Goal: Task Accomplishment & Management: Use online tool/utility

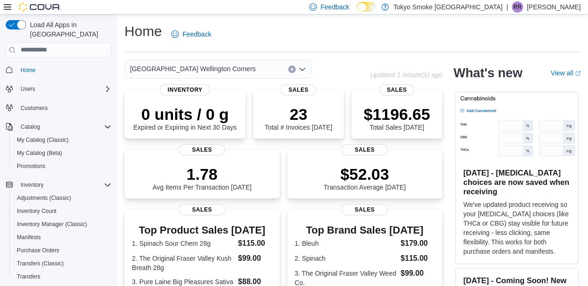
scroll to position [116, 0]
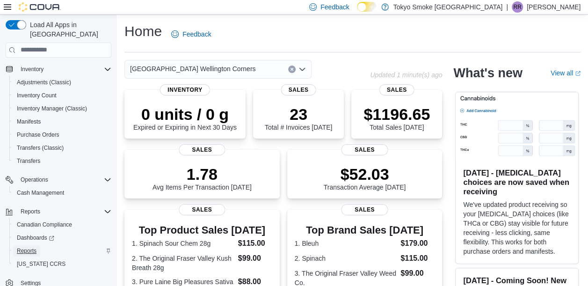
click at [32, 247] on span "Reports" at bounding box center [27, 250] width 20 height 7
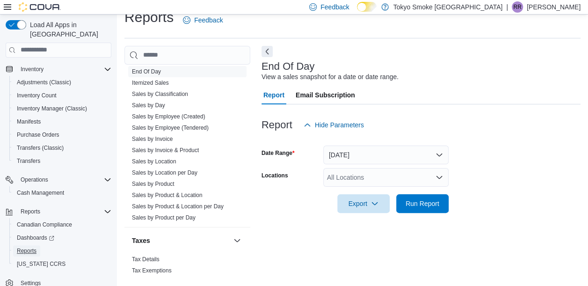
scroll to position [670, 0]
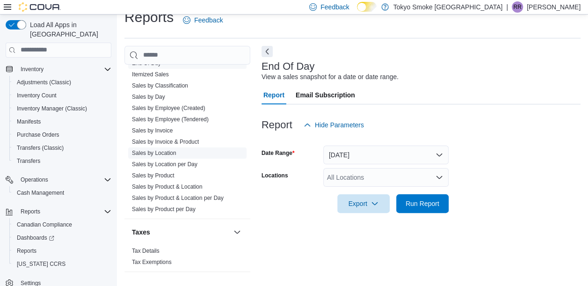
click at [165, 151] on link "Sales by Location" at bounding box center [154, 153] width 44 height 7
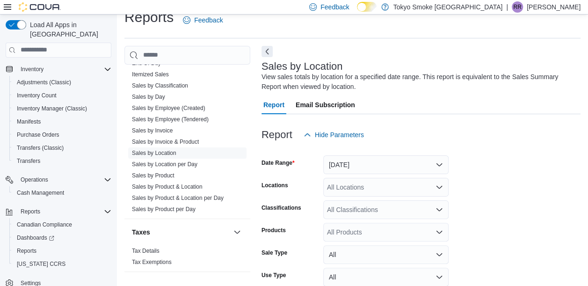
scroll to position [31, 0]
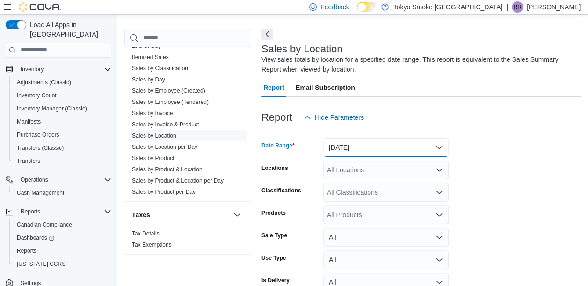
click at [430, 147] on button "Yesterday" at bounding box center [385, 147] width 125 height 19
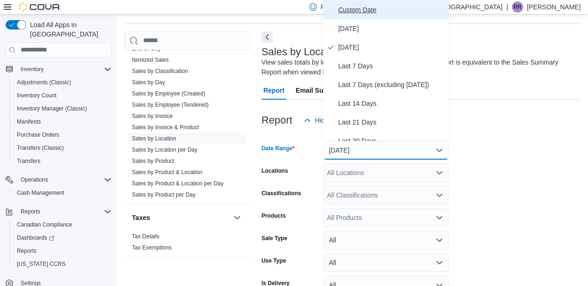
click at [367, 8] on span "Custom Date" at bounding box center [391, 9] width 107 height 11
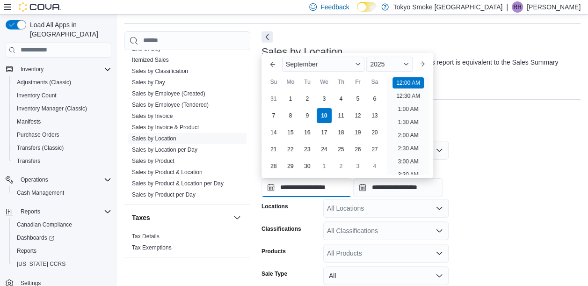
scroll to position [29, 0]
click at [301, 187] on input "**********" at bounding box center [306, 187] width 90 height 19
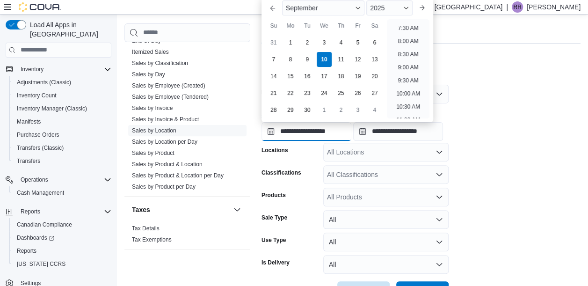
scroll to position [196, 0]
click at [409, 87] on li "10:00 AM" at bounding box center [407, 92] width 31 height 11
type input "**********"
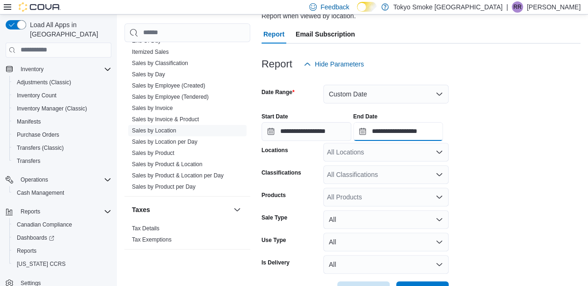
click at [425, 129] on input "**********" at bounding box center [398, 131] width 90 height 19
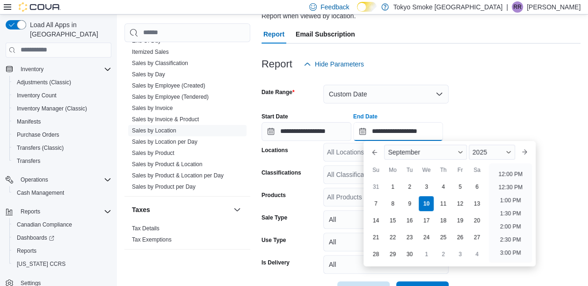
scroll to position [310, 0]
click at [508, 199] on li "1:00 PM" at bounding box center [510, 201] width 29 height 11
type input "**********"
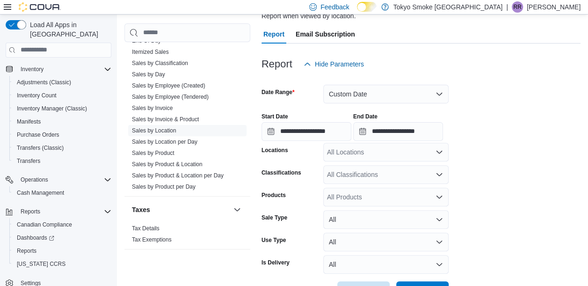
scroll to position [117, 0]
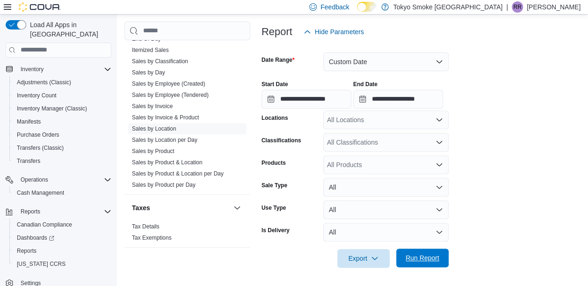
click at [430, 257] on span "Run Report" at bounding box center [423, 257] width 34 height 9
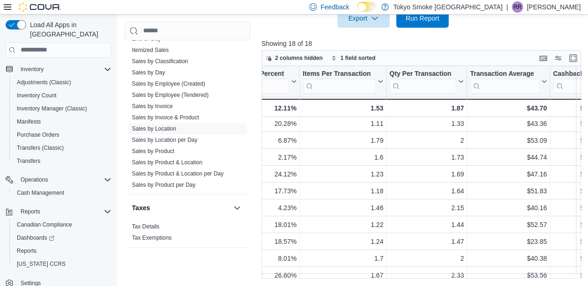
scroll to position [0, 805]
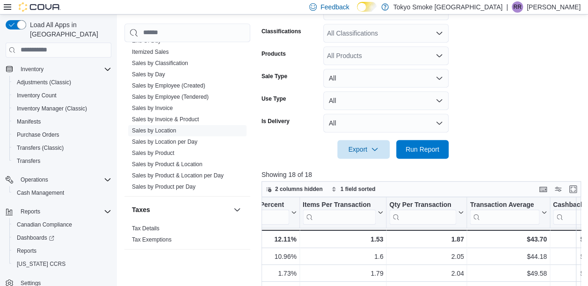
click at [389, 160] on div at bounding box center [422, 164] width 323 height 11
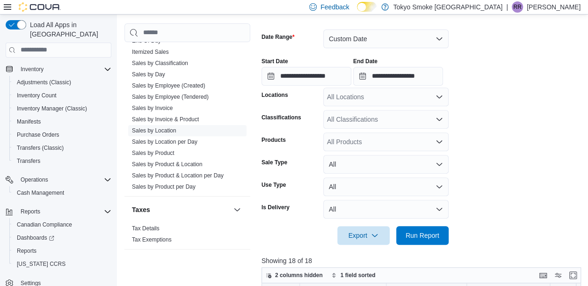
scroll to position [122, 0]
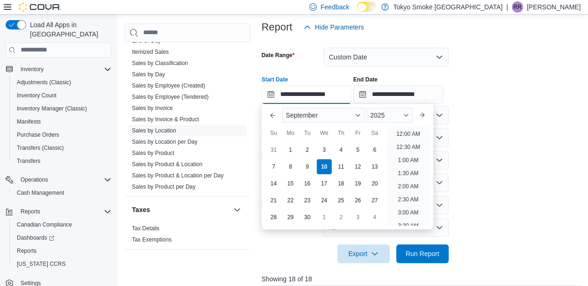
click at [312, 94] on input "**********" at bounding box center [306, 94] width 90 height 19
click at [408, 182] on li "1:00 PM" at bounding box center [408, 183] width 29 height 11
type input "**********"
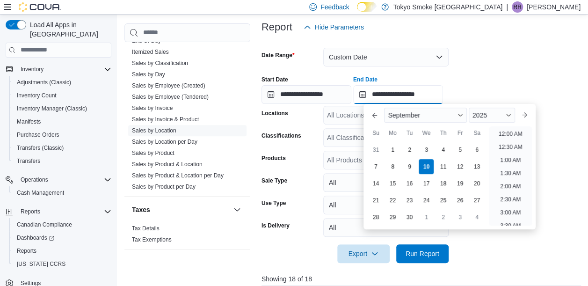
scroll to position [370, 0]
click at [432, 90] on input "**********" at bounding box center [398, 94] width 90 height 19
click at [510, 179] on li "4:00 PM" at bounding box center [510, 183] width 29 height 11
type input "**********"
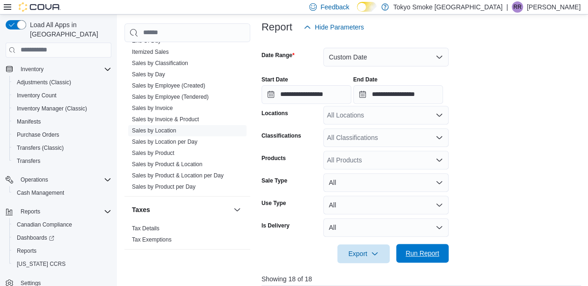
click at [409, 253] on span "Run Report" at bounding box center [423, 252] width 34 height 9
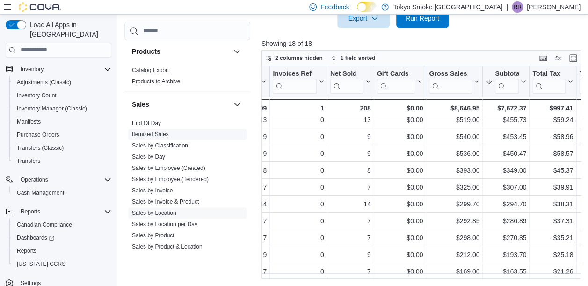
scroll to position [577, 0]
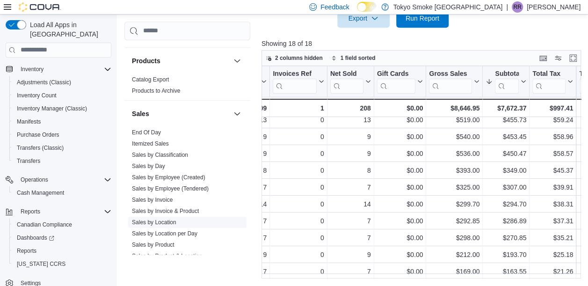
click at [154, 219] on link "Sales by Location" at bounding box center [154, 221] width 44 height 7
click at [152, 219] on link "Sales by Location" at bounding box center [154, 221] width 44 height 7
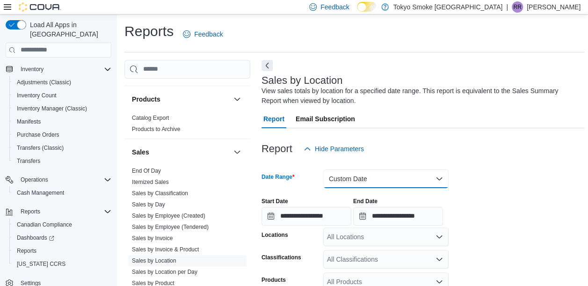
click at [384, 182] on button "Custom Date" at bounding box center [385, 178] width 125 height 19
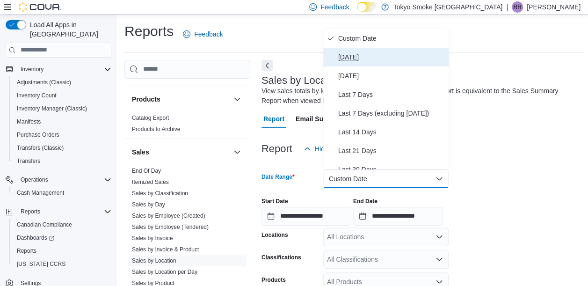
click at [356, 51] on button "[DATE]" at bounding box center [385, 57] width 125 height 19
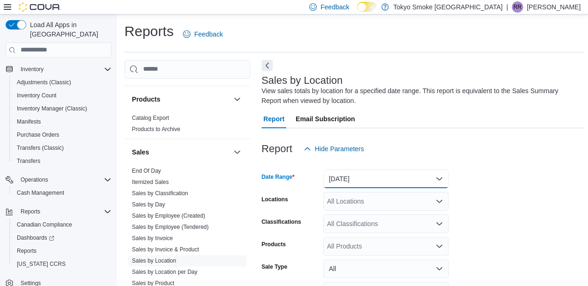
click at [343, 182] on button "[DATE]" at bounding box center [385, 178] width 125 height 19
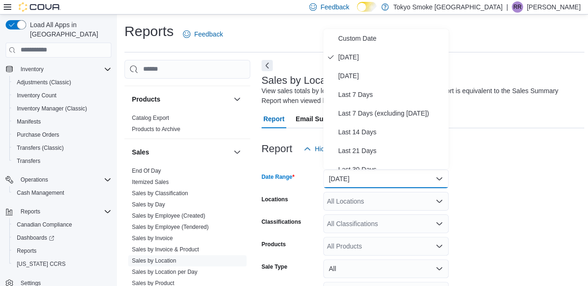
click at [517, 159] on div at bounding box center [422, 163] width 323 height 11
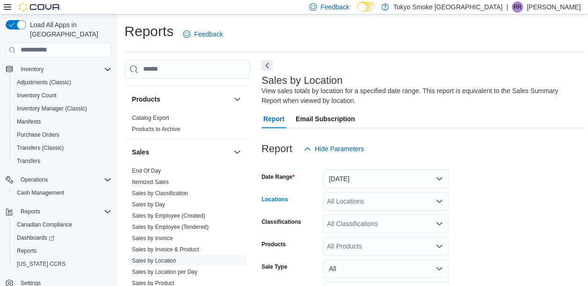
click at [350, 204] on div "All Locations" at bounding box center [385, 201] width 125 height 19
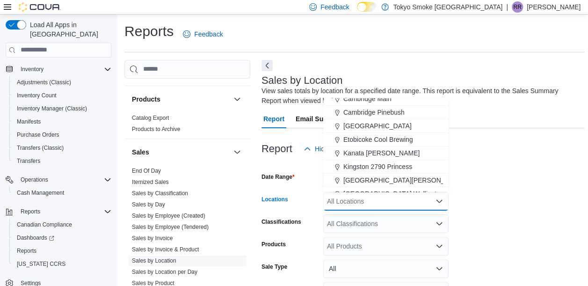
scroll to position [94, 0]
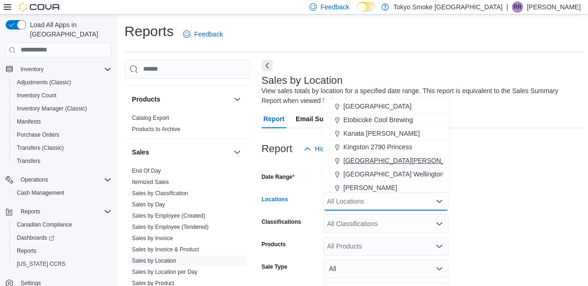
click at [360, 159] on span "[GEOGRAPHIC_DATA][PERSON_NAME]" at bounding box center [404, 160] width 122 height 9
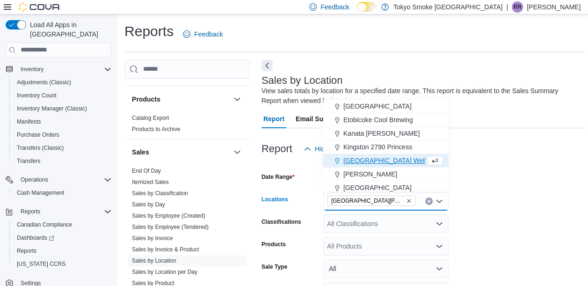
click at [412, 200] on div "[GEOGRAPHIC_DATA][PERSON_NAME]" at bounding box center [385, 201] width 125 height 19
click at [387, 158] on span "[GEOGRAPHIC_DATA] Wellington Corners" at bounding box center [405, 160] width 125 height 9
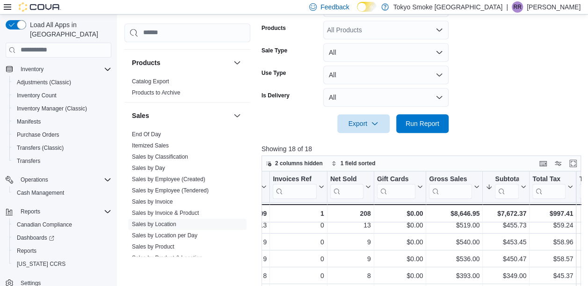
scroll to position [234, 0]
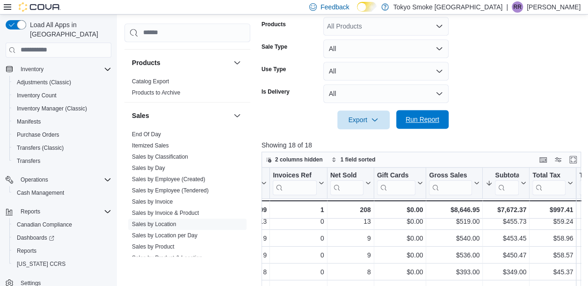
click at [431, 122] on span "Run Report" at bounding box center [423, 119] width 34 height 9
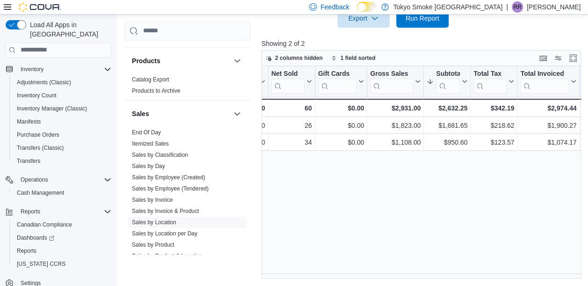
scroll to position [0, 232]
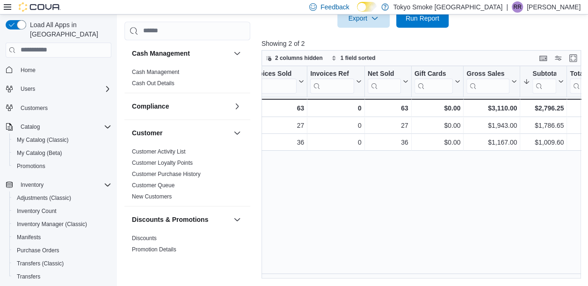
scroll to position [0, 127]
